Goal: Task Accomplishment & Management: Complete application form

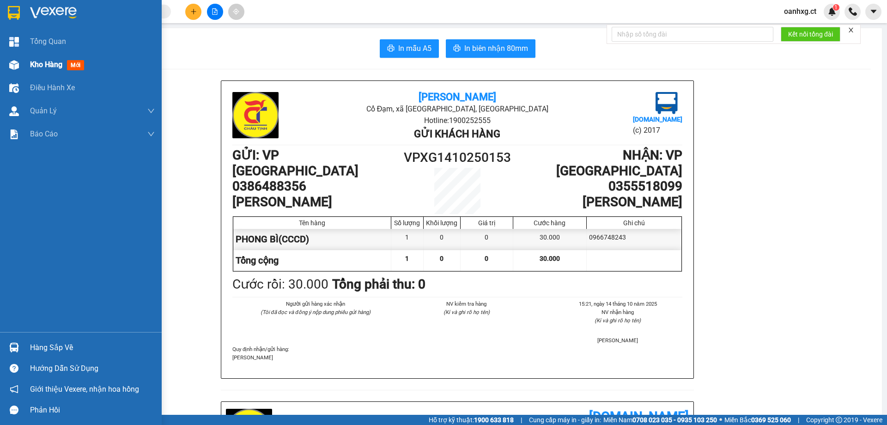
click at [24, 69] on div "Kho hàng mới" at bounding box center [81, 64] width 162 height 23
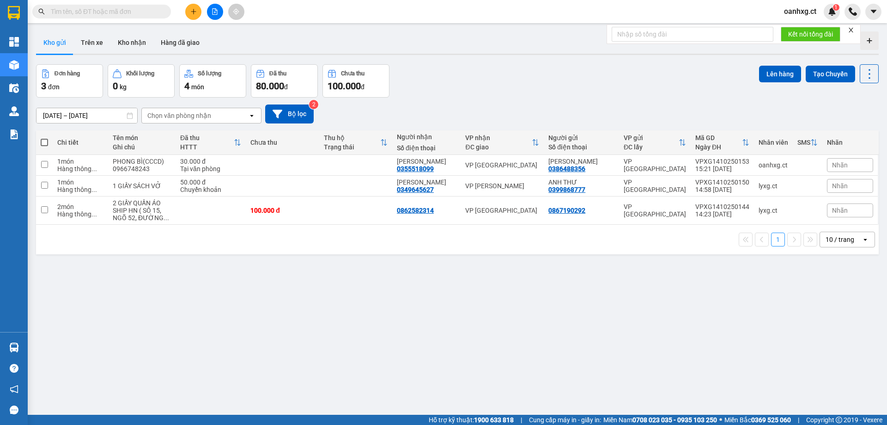
click at [196, 4] on button at bounding box center [193, 12] width 16 height 16
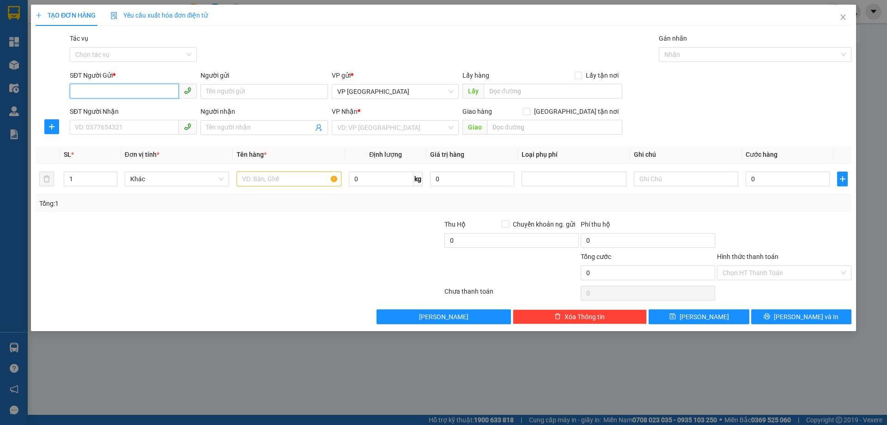
click at [144, 85] on input "SĐT Người Gửi *" at bounding box center [124, 91] width 109 height 15
click at [122, 103] on div "0366303921" at bounding box center [133, 110] width 127 height 15
type input "0366303921"
type input "0984008362"
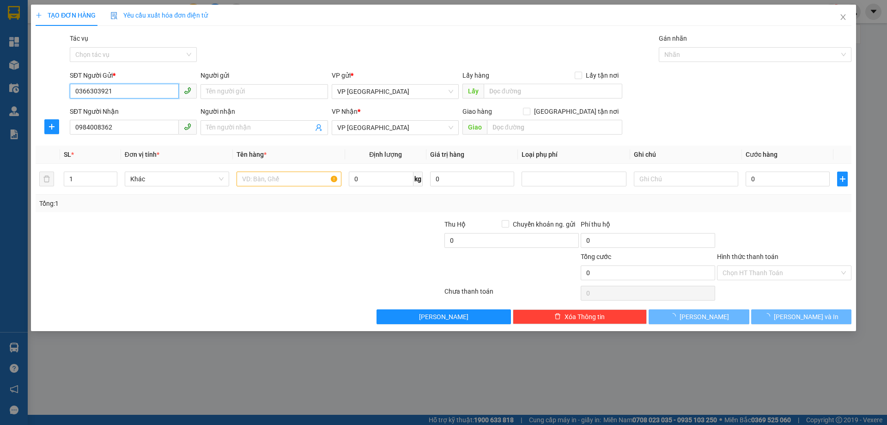
type input "70.000"
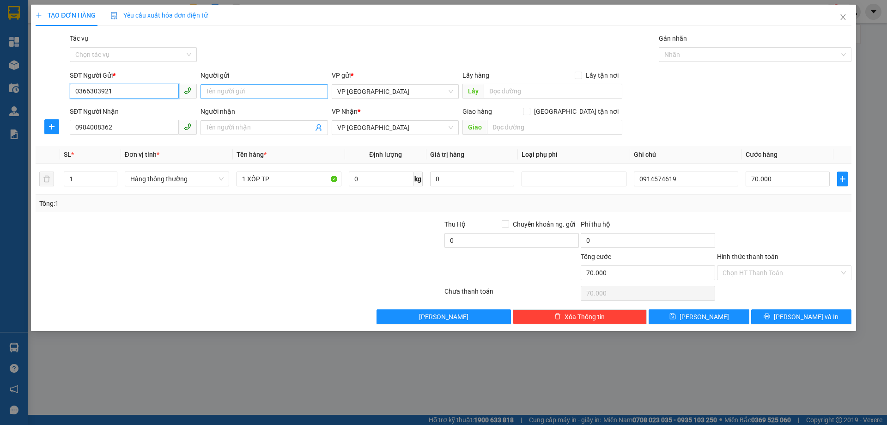
type input "0366303921"
click at [240, 91] on input "Người gửi" at bounding box center [263, 91] width 127 height 15
type input "DÌ TÂM"
click at [153, 274] on div at bounding box center [171, 267] width 273 height 32
click at [233, 128] on input "Người nhận" at bounding box center [259, 127] width 107 height 10
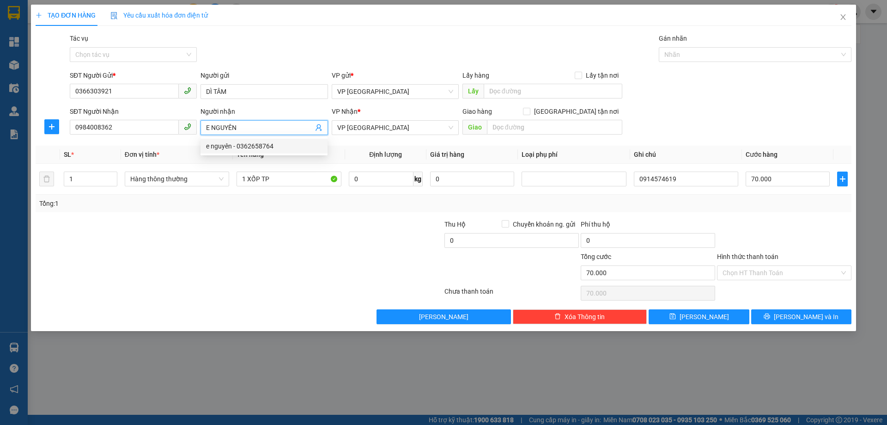
type input "E NGUYÊN"
click at [301, 199] on div "Tổng: 1" at bounding box center [190, 203] width 303 height 10
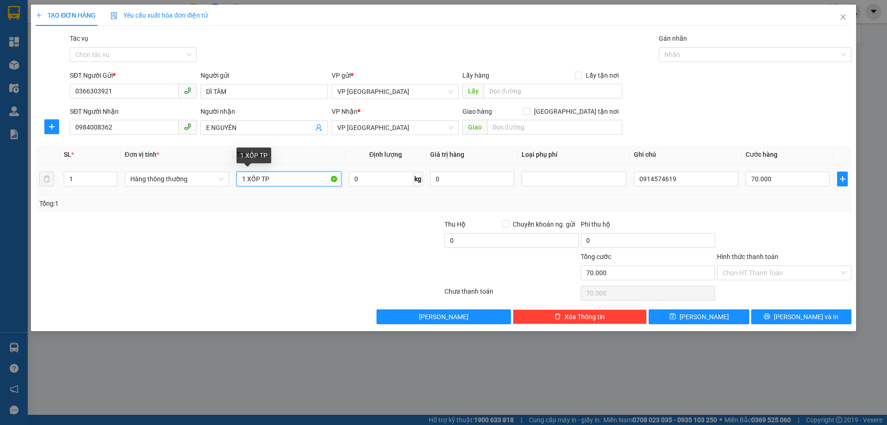
click at [299, 179] on input "1 XỐP TP" at bounding box center [289, 178] width 104 height 15
type input "1"
type input "1 BÌ GẠO"
click at [784, 182] on input "70.000" at bounding box center [788, 178] width 84 height 15
type input "0"
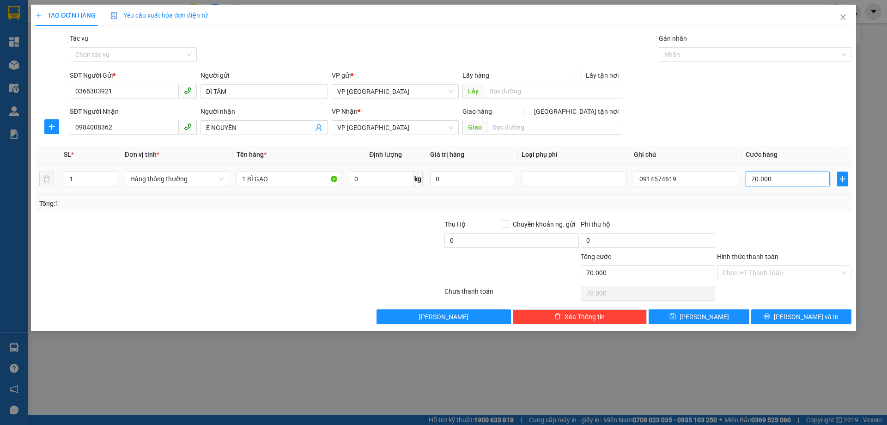
type input "0"
type input "06"
type input "6"
type input "060"
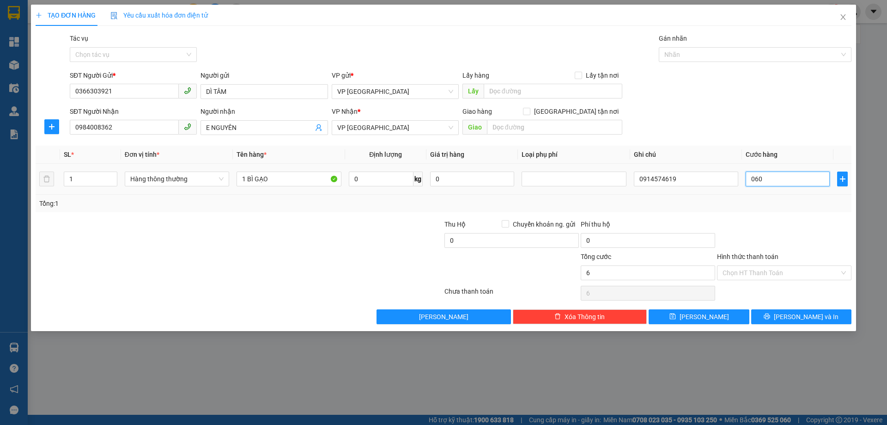
type input "60"
type input "060"
type input "60.000"
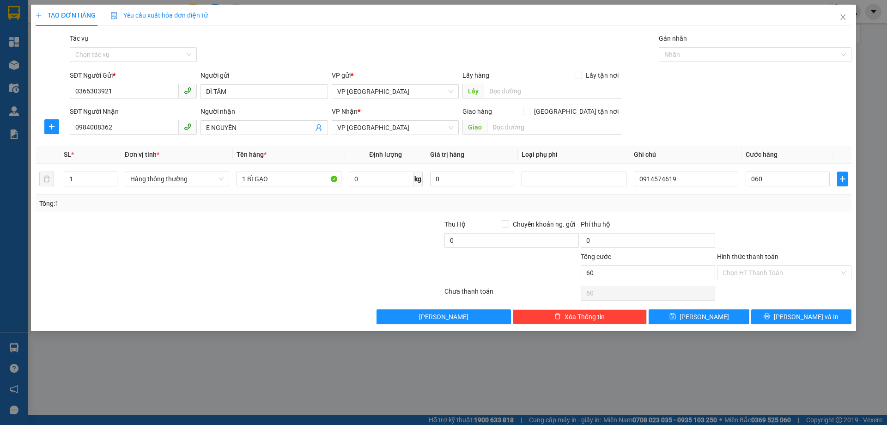
type input "60.000"
click at [776, 225] on div at bounding box center [784, 235] width 136 height 32
click at [770, 320] on span "printer" at bounding box center [767, 316] width 6 height 7
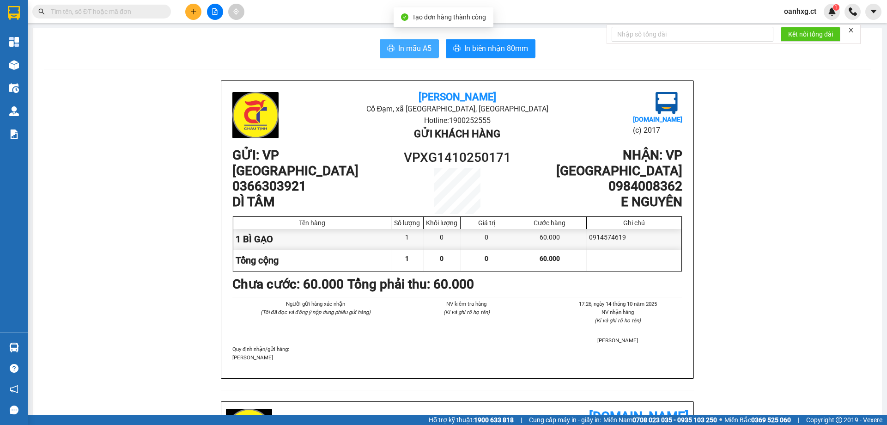
click at [419, 49] on span "In mẫu A5" at bounding box center [414, 48] width 33 height 12
